Goal: Navigation & Orientation: Find specific page/section

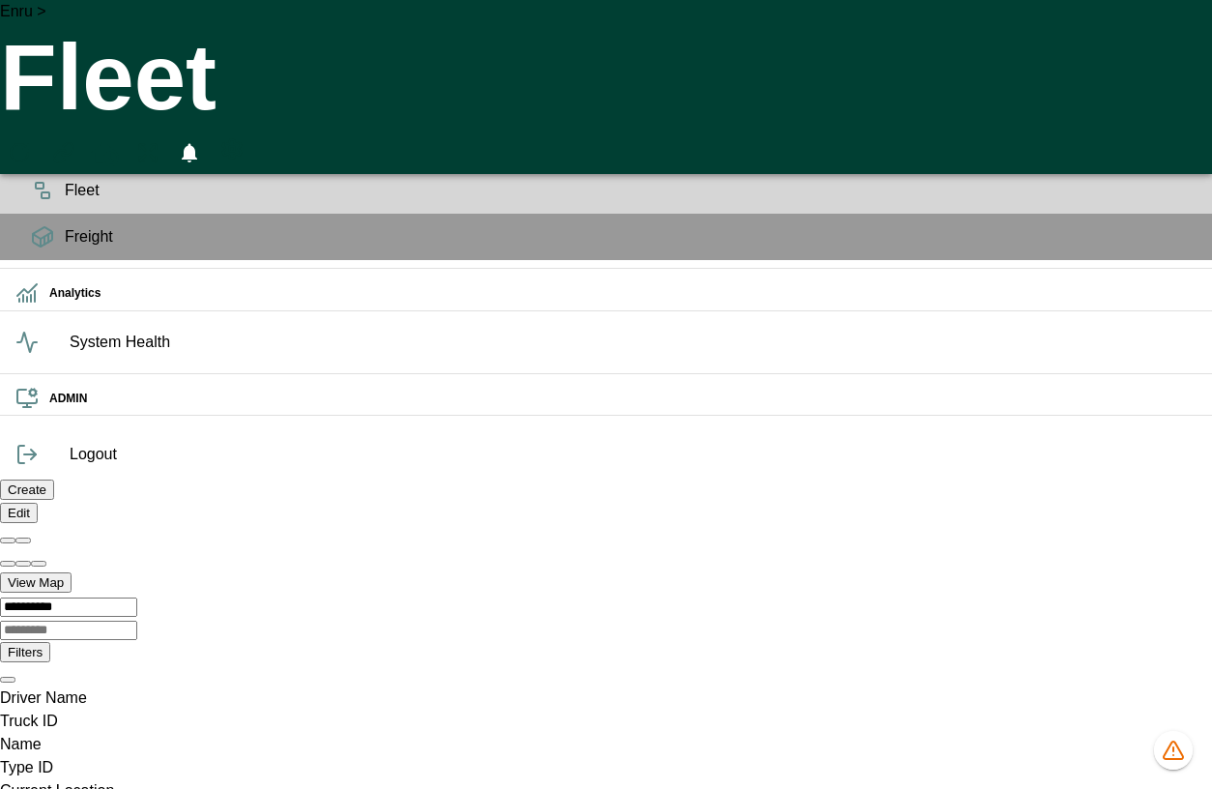
scroll to position [0, 21]
click at [40, 154] on icon at bounding box center [42, 150] width 19 height 8
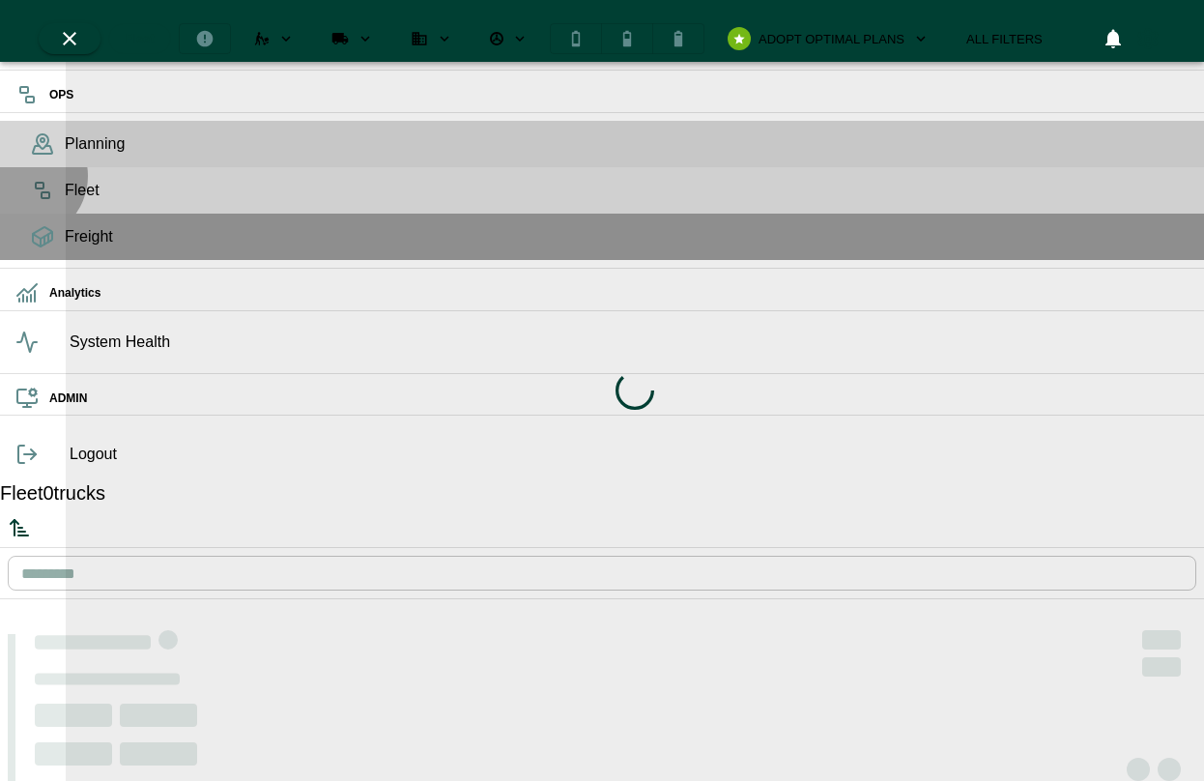
click at [31, 202] on icon at bounding box center [42, 190] width 23 height 23
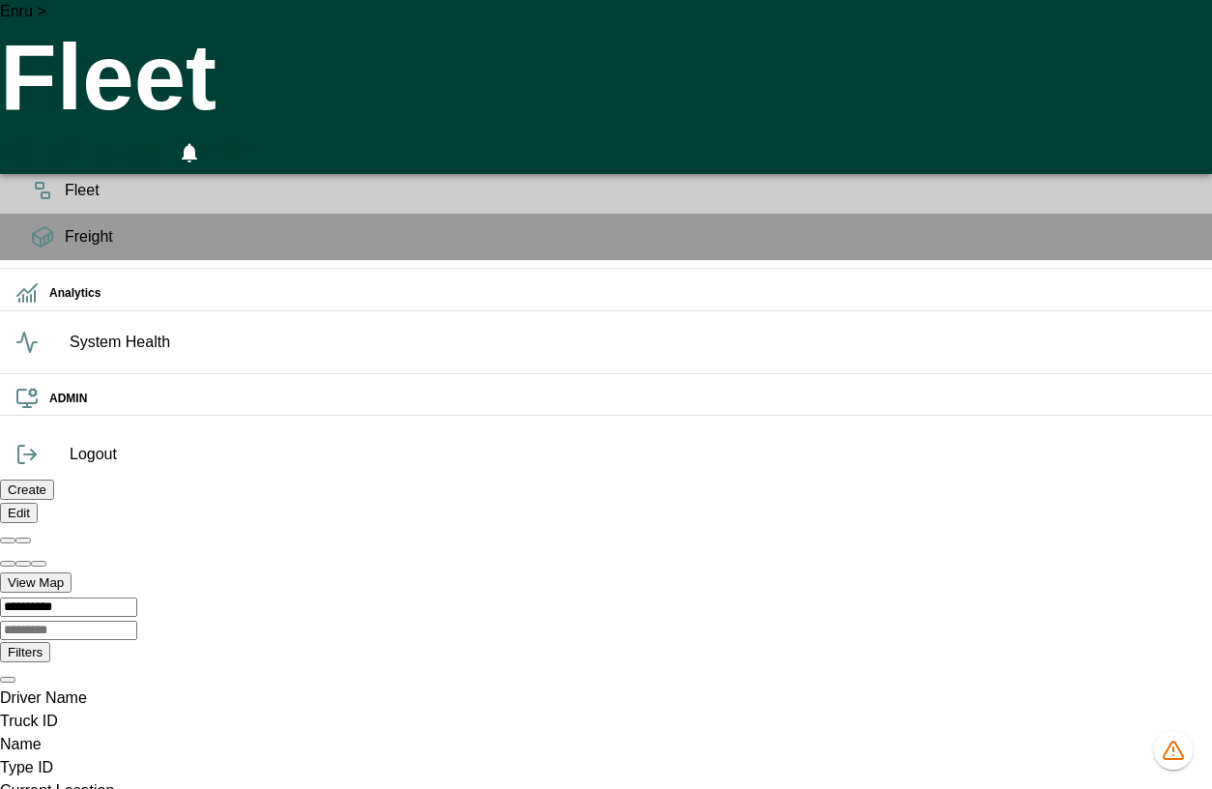
scroll to position [0, 21]
